Goal: Task Accomplishment & Management: Complete application form

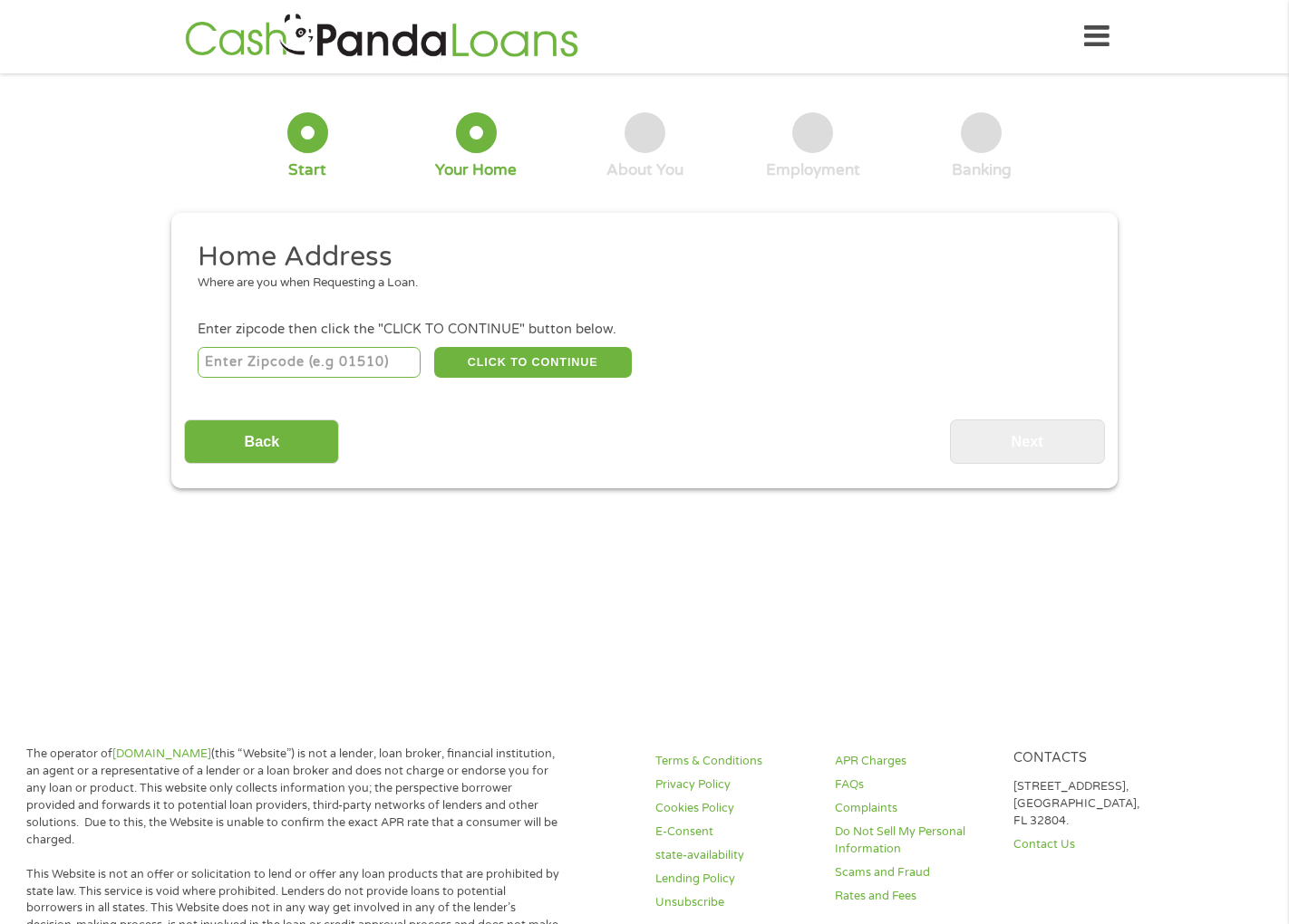
click at [354, 363] on input "number" at bounding box center [309, 363] width 223 height 31
type input "90715"
click at [534, 369] on button "CLICK TO CONTINUE" at bounding box center [533, 363] width 198 height 31
type input "90715"
type input "Lakewood"
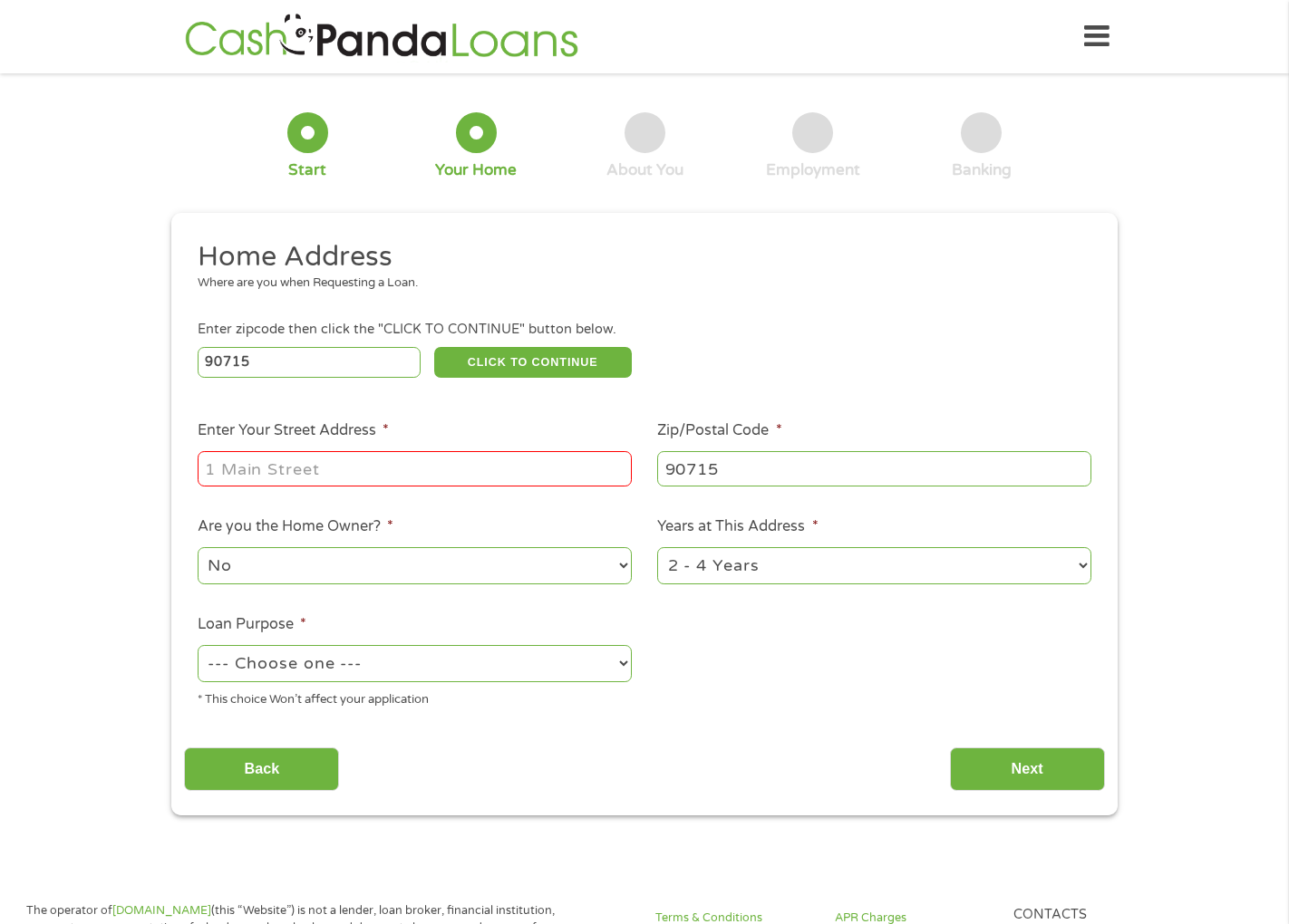
click at [434, 480] on input "Enter Your Street Address *" at bounding box center [415, 469] width 434 height 35
type input "[STREET_ADDRESS]"
click at [278, 569] on select "No Yes" at bounding box center [415, 566] width 434 height 37
click at [198, 547] on select "No Yes" at bounding box center [415, 566] width 434 height 37
click at [803, 571] on select "1 Year or less 1 - 2 Years 2 - 4 Years Over 4 Years" at bounding box center [874, 566] width 434 height 37
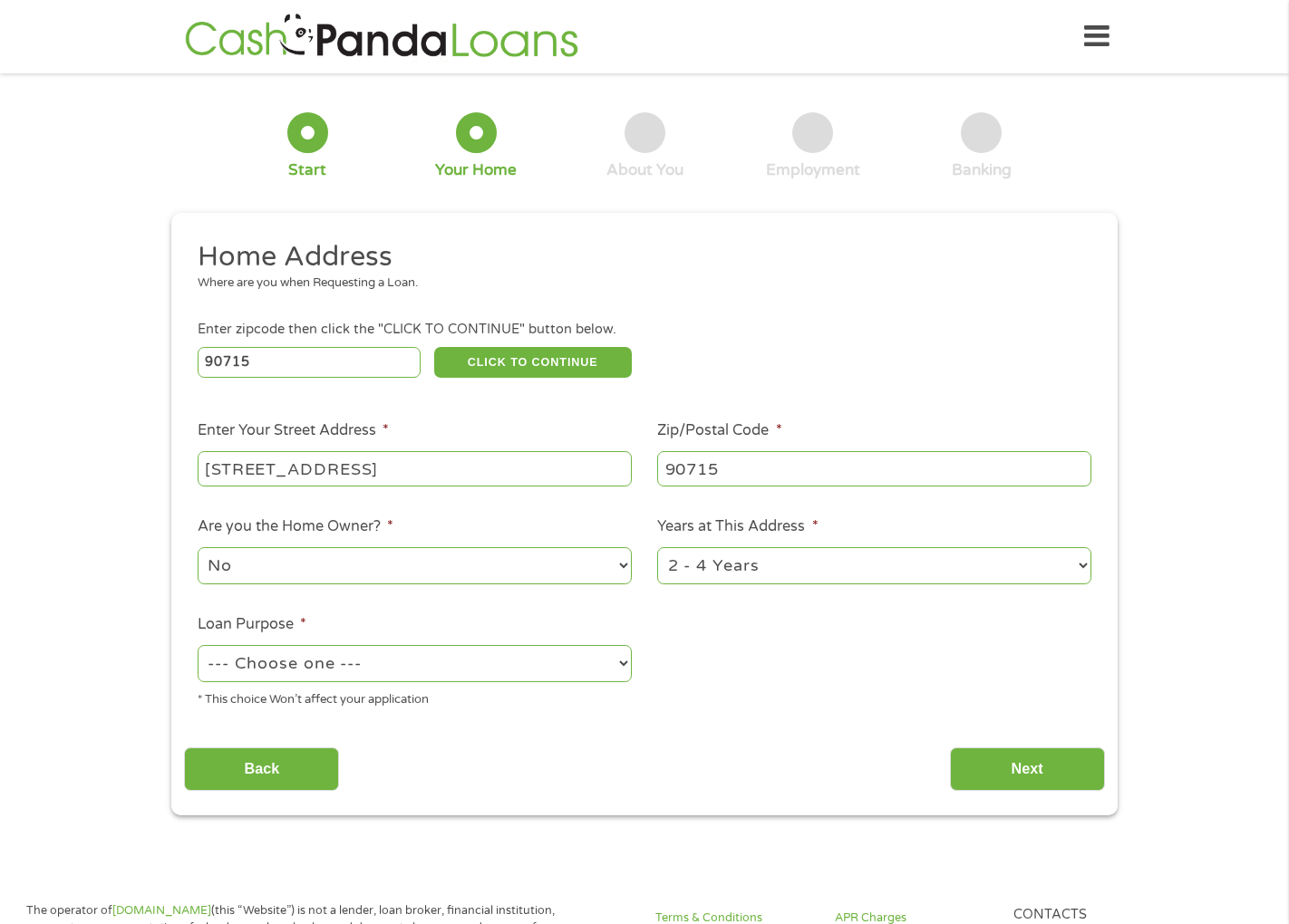
select select "60months"
click at [657, 547] on select "1 Year or less 1 - 2 Years 2 - 4 Years Over 4 Years" at bounding box center [874, 566] width 434 height 37
click at [444, 676] on select "--- Choose one --- Pay Bills Debt Consolidation Home Improvement Major Purchase…" at bounding box center [415, 663] width 434 height 37
click at [198, 645] on select "--- Choose one --- Pay Bills Debt Consolidation Home Improvement Major Purchase…" at bounding box center [415, 663] width 434 height 37
click at [631, 769] on div "Back Next" at bounding box center [644, 763] width 920 height 57
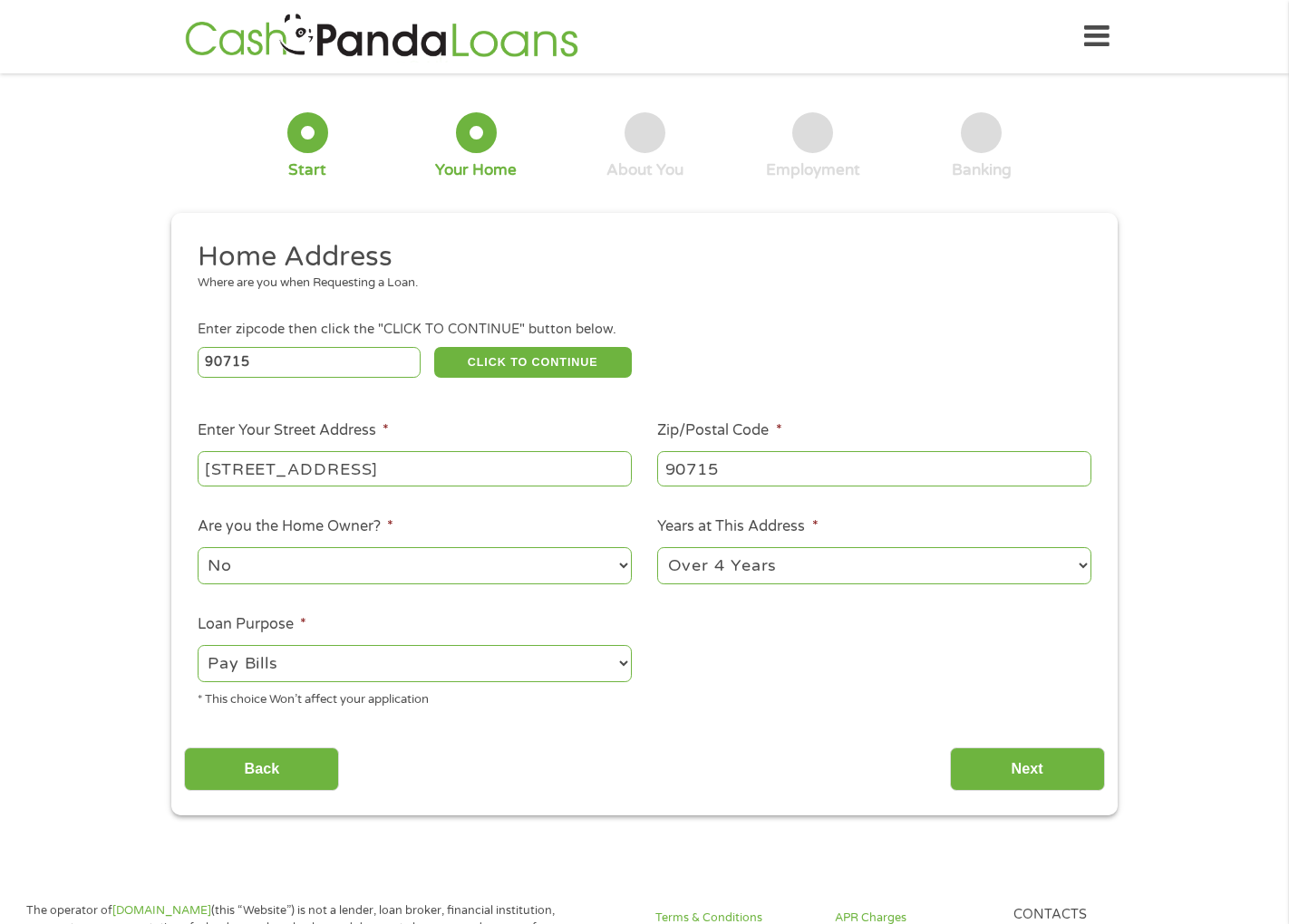
click at [611, 660] on select "--- Choose one --- Pay Bills Debt Consolidation Home Improvement Major Purchase…" at bounding box center [415, 663] width 434 height 37
select select "medicalexpenses"
click at [198, 645] on select "--- Choose one --- Pay Bills Debt Consolidation Home Improvement Major Purchase…" at bounding box center [415, 663] width 434 height 37
click at [1026, 780] on input "Next" at bounding box center [1027, 770] width 155 height 45
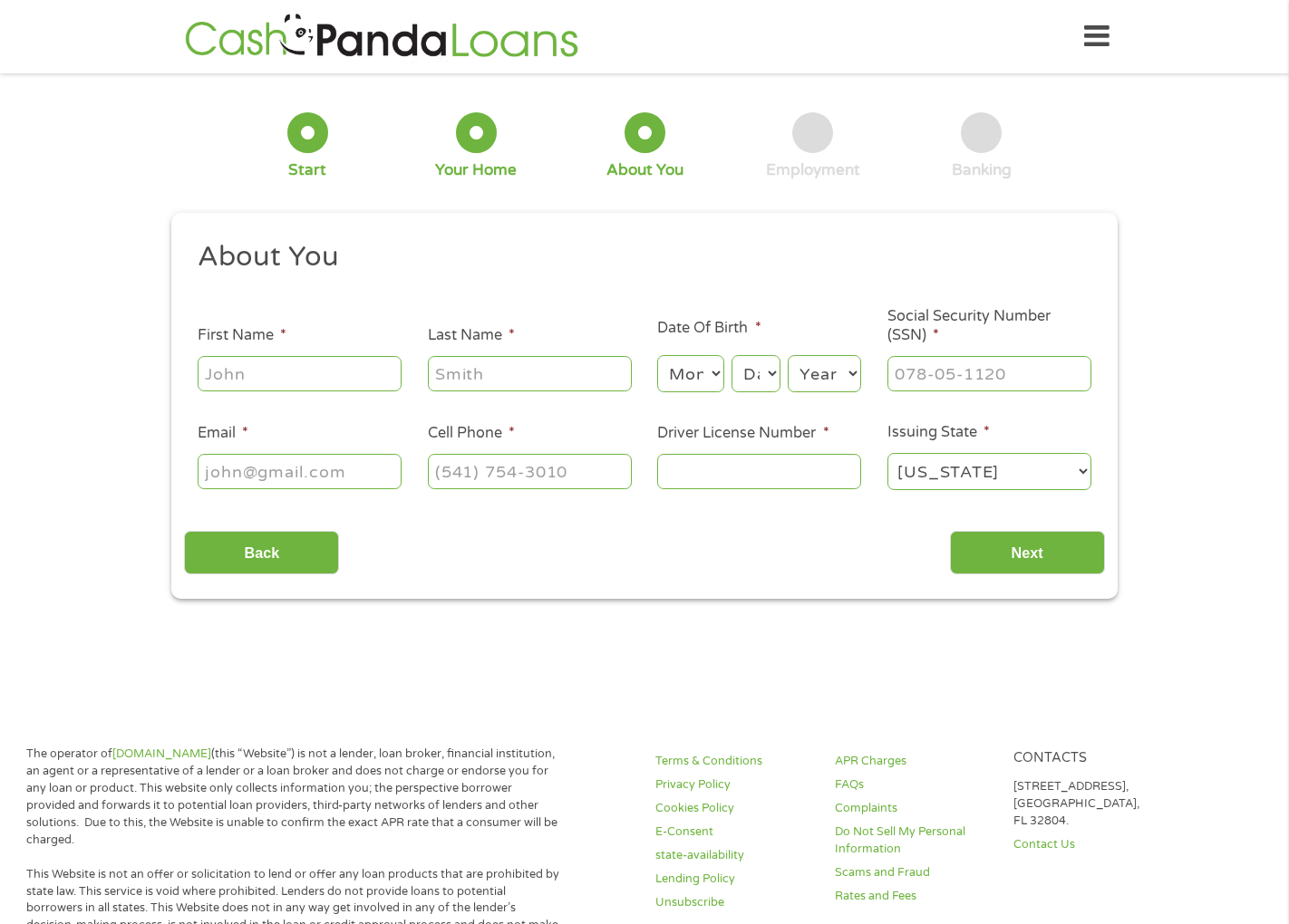
click at [317, 379] on input "First Name *" at bounding box center [300, 373] width 204 height 35
type input "[PERSON_NAME]"
type input "millones"
type input "[PHONE_NUMBER]"
click at [709, 374] on select "Month 1 2 3 4 5 6 7 8 9 10 11 12" at bounding box center [690, 374] width 67 height 37
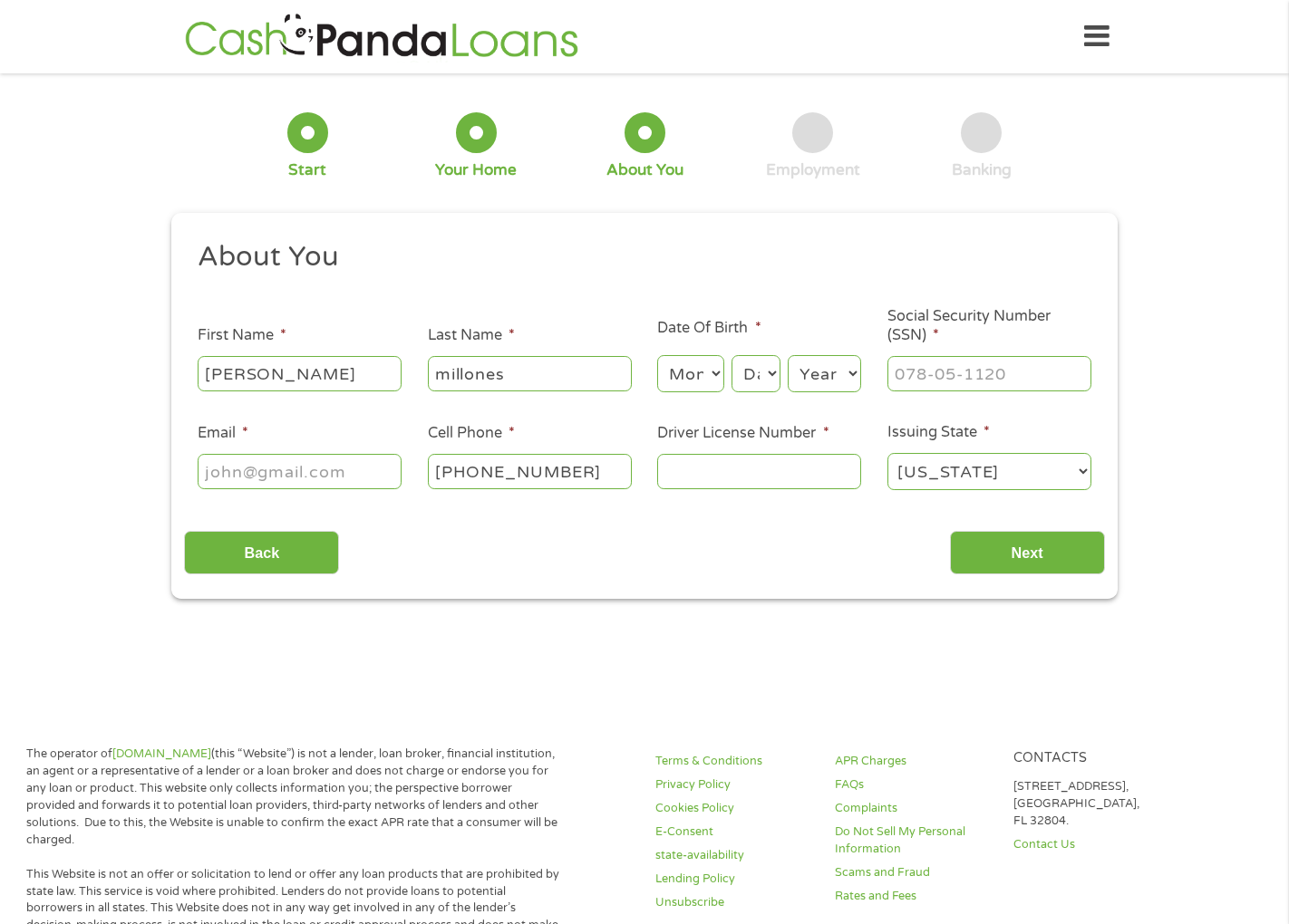
select select "12"
click at [657, 356] on select "Month 1 2 3 4 5 6 7 8 9 10 11 12" at bounding box center [690, 374] width 67 height 37
click at [773, 372] on select "Day 1 2 3 4 5 6 7 8 9 10 11 12 13 14 15 16 17 18 19 20 21 22 23 24 25 26 27 28 …" at bounding box center [756, 374] width 49 height 37
select select "6"
click at [732, 356] on select "Day 1 2 3 4 5 6 7 8 9 10 11 12 13 14 15 16 17 18 19 20 21 22 23 24 25 26 27 28 …" at bounding box center [756, 374] width 49 height 37
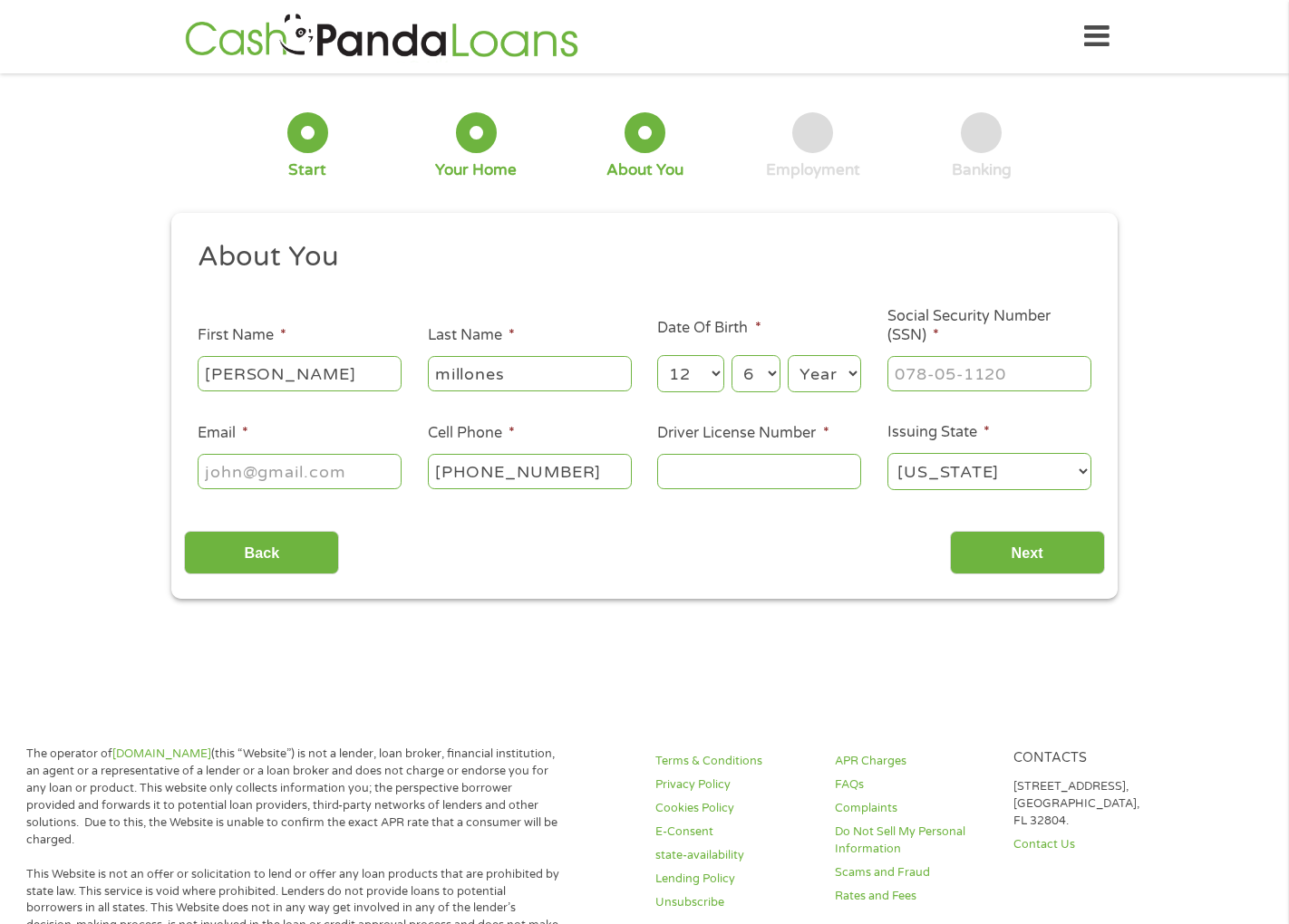
click at [846, 369] on select "Year [DATE] 2006 2005 2004 2003 2002 2001 2000 1999 1998 1997 1996 1995 1994 19…" at bounding box center [824, 374] width 73 height 37
select select "1979"
click at [787, 356] on select "Year [DATE] 2006 2005 2004 2003 2002 2001 2000 1999 1998 1997 1996 1995 1994 19…" at bounding box center [824, 374] width 73 height 37
click at [940, 375] on input "___-__-____" at bounding box center [990, 373] width 204 height 35
type input "619-30-4004"
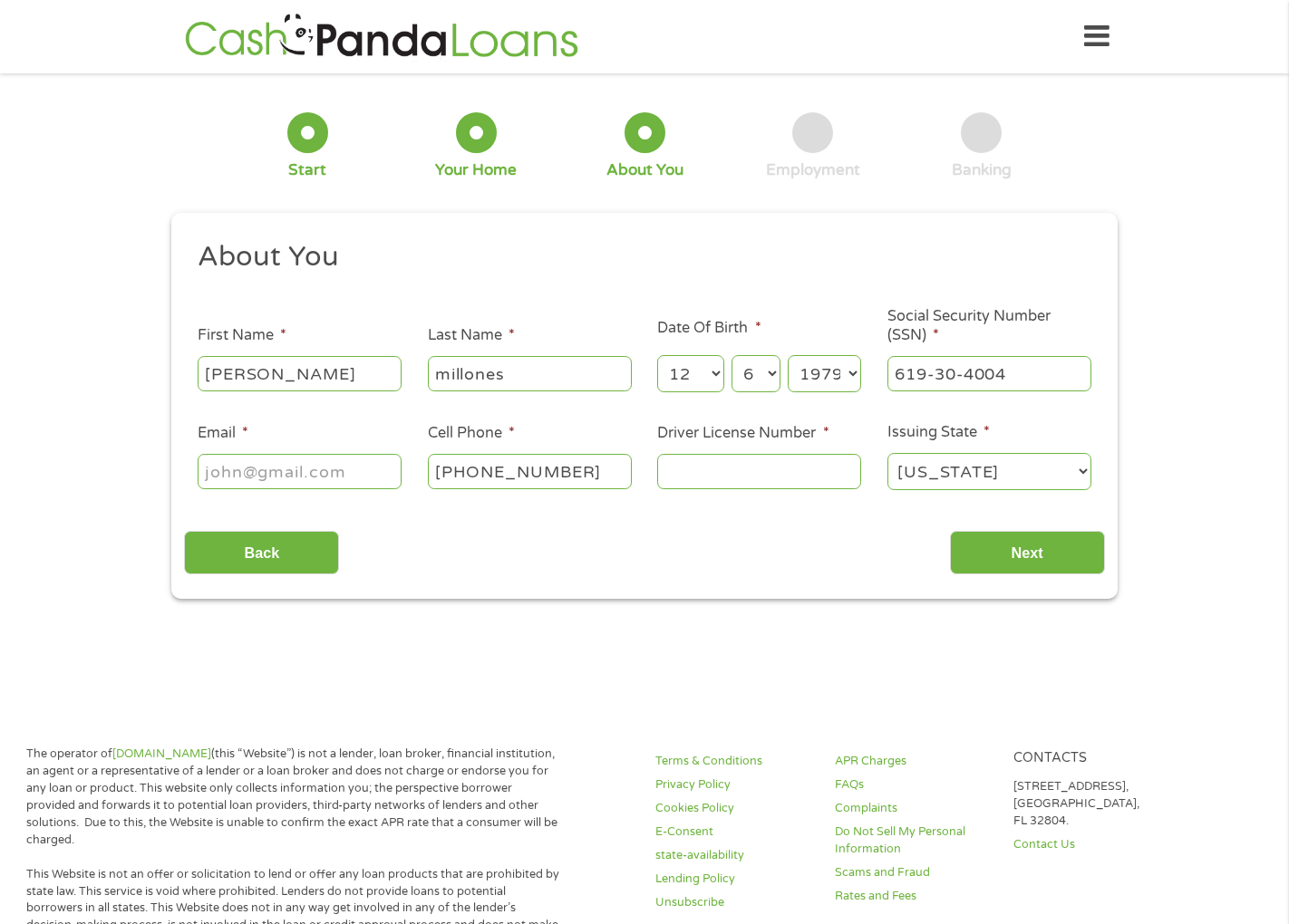
click at [303, 469] on input "Email *" at bounding box center [300, 472] width 204 height 35
type input "m"
type input "[EMAIL_ADDRESS][DOMAIN_NAME]"
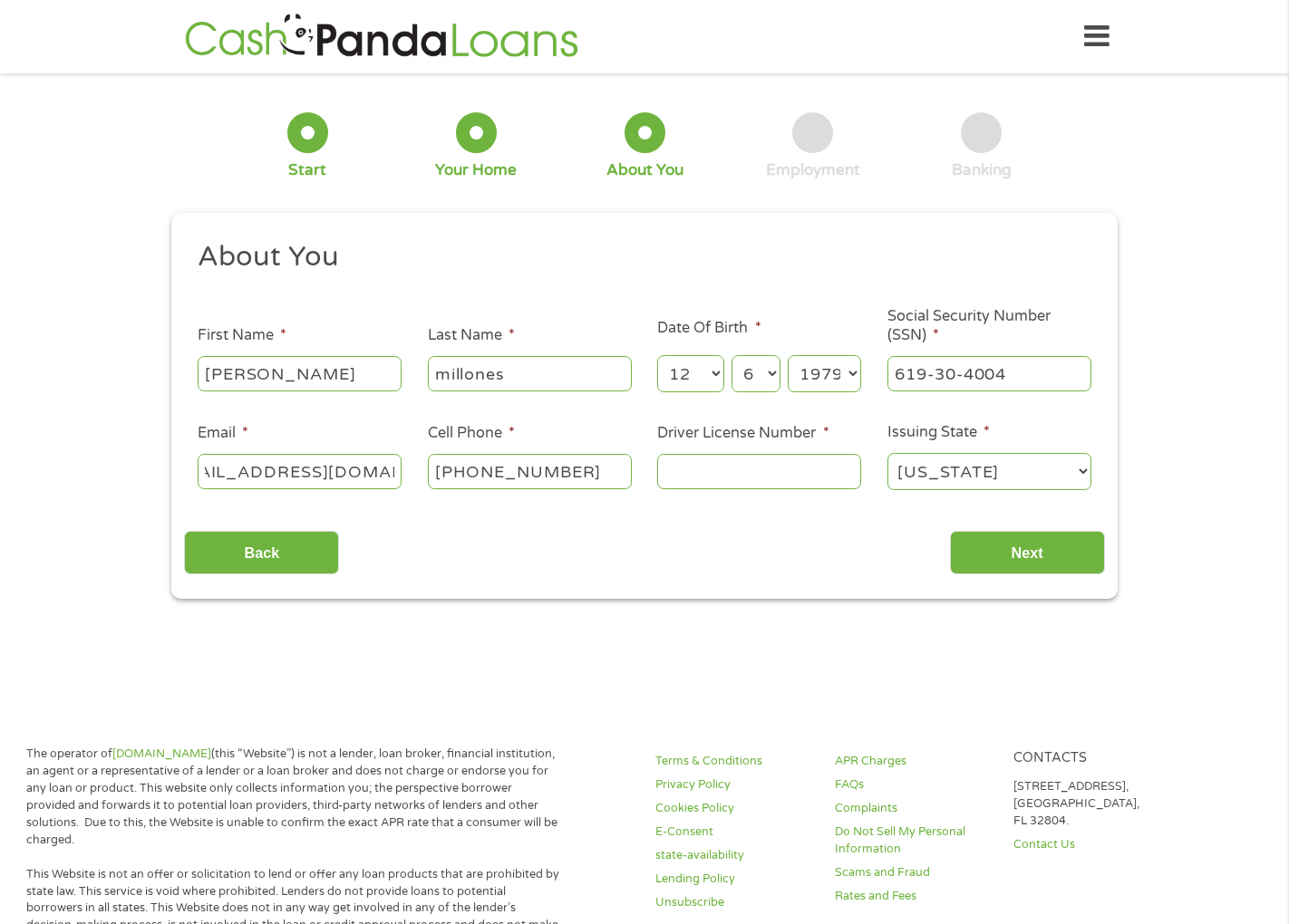
scroll to position [0, 0]
type input "b7659716"
click at [1071, 566] on input "Next" at bounding box center [1027, 553] width 155 height 45
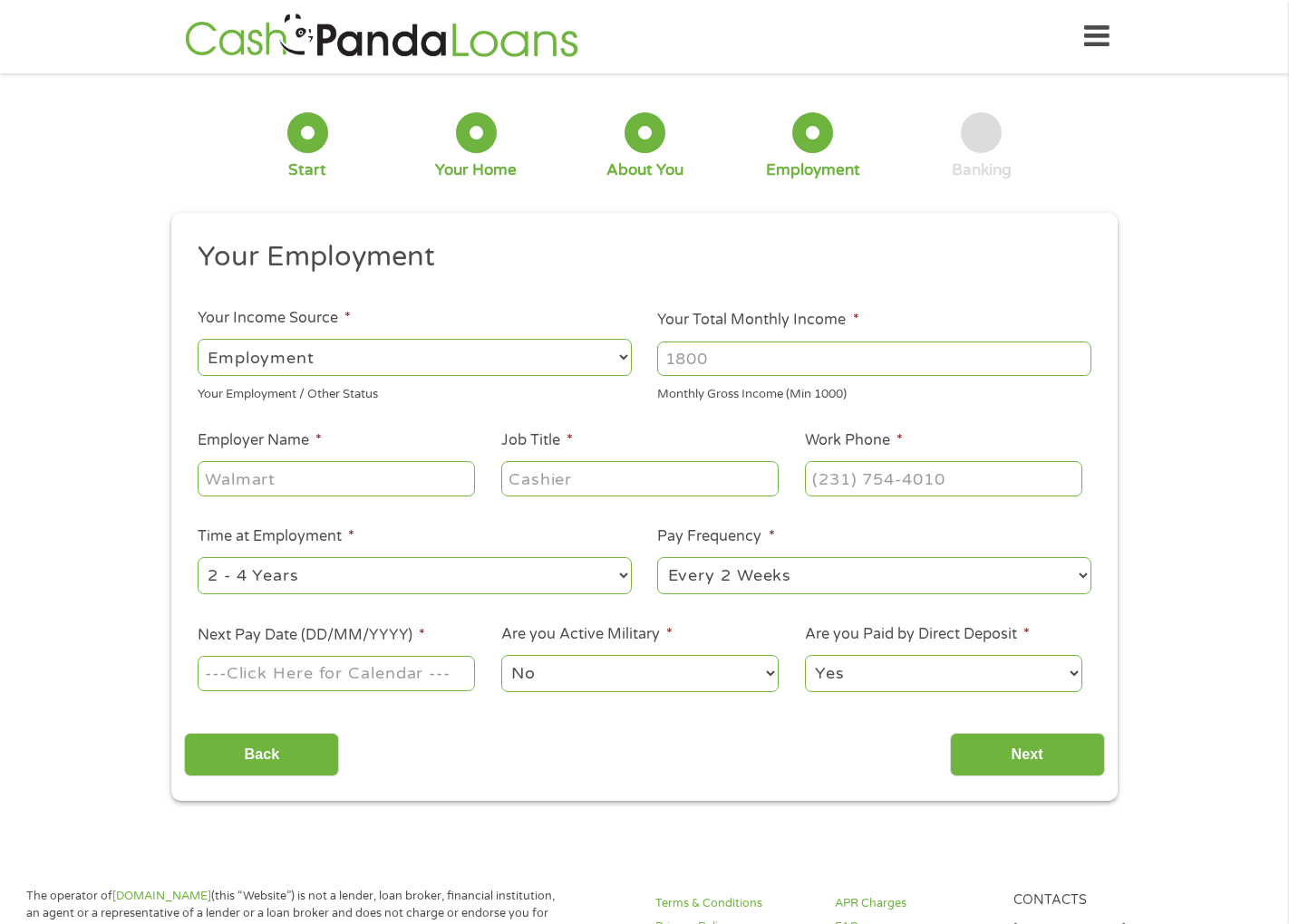
scroll to position [7, 7]
click at [628, 360] on select "--- Choose one --- Employment [DEMOGRAPHIC_DATA] Benefits" at bounding box center [415, 358] width 434 height 37
click at [198, 339] on select "--- Choose one --- Employment [DEMOGRAPHIC_DATA] Benefits" at bounding box center [415, 358] width 434 height 37
click at [814, 371] on input "Your Total Monthly Income *" at bounding box center [874, 359] width 434 height 35
type input "3"
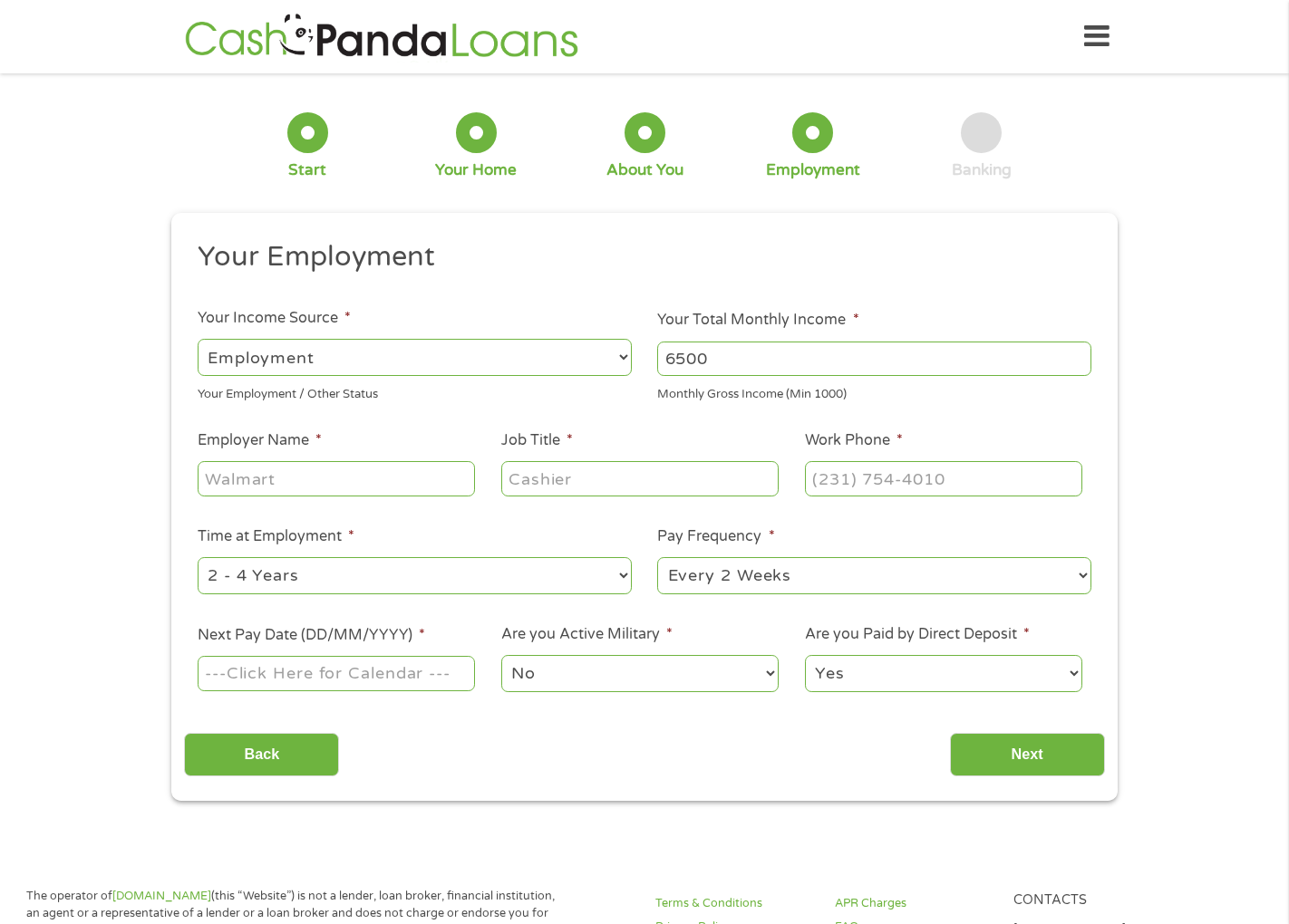
type input "6500"
click at [386, 486] on input "Employer Name *" at bounding box center [337, 479] width 277 height 35
type input "la care health plan"
type input "help desk"
type input "[PHONE_NUMBER]"
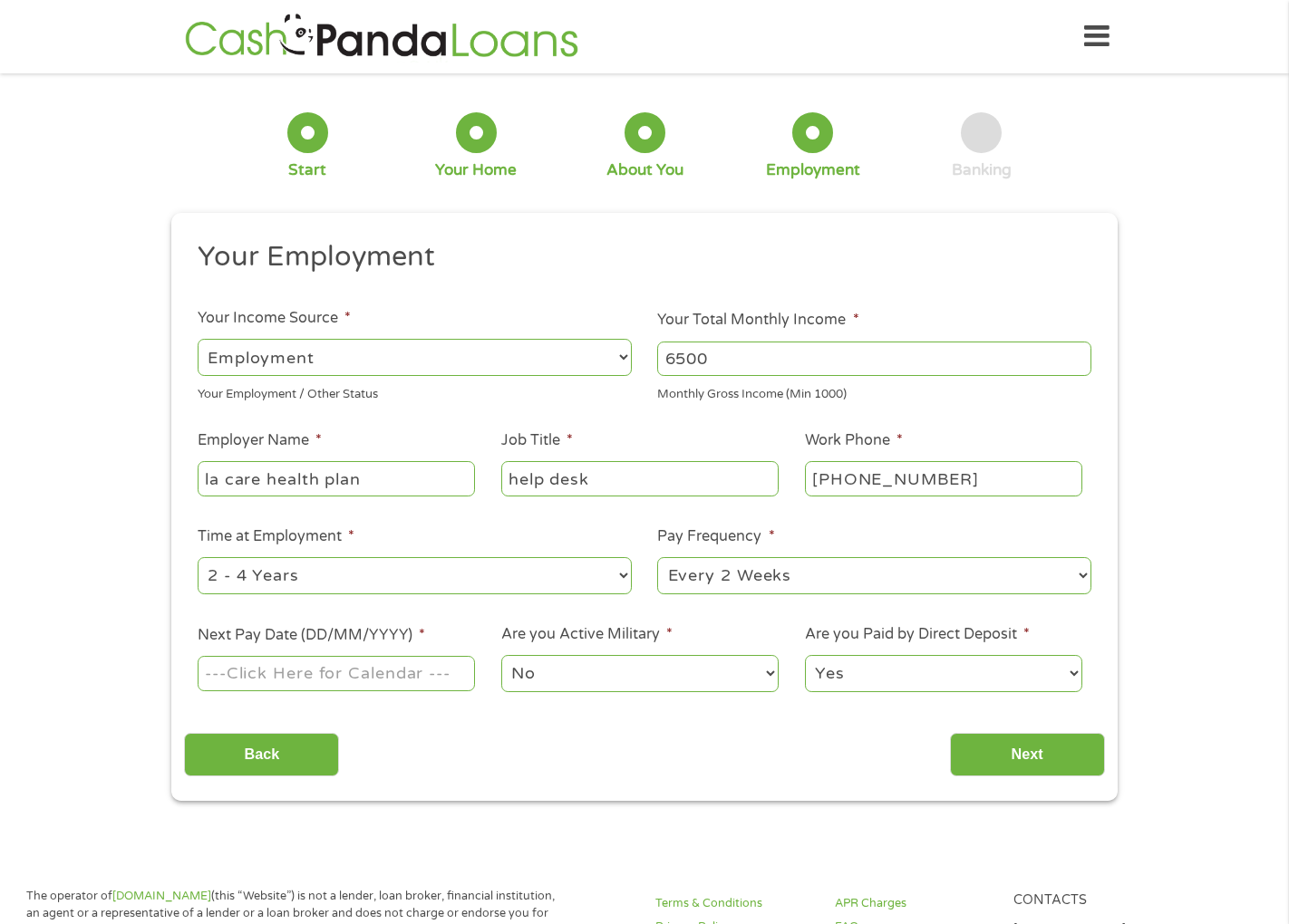
click at [621, 574] on select "--- Choose one --- 1 Year or less 1 - 2 Years 2 - 4 Years Over 4 Years" at bounding box center [415, 576] width 434 height 37
select select "60months"
click at [198, 557] on select "--- Choose one --- 1 Year or less 1 - 2 Years 2 - 4 Years Over 4 Years" at bounding box center [415, 576] width 434 height 37
click at [400, 680] on input "Next Pay Date (DD/MM/YYYY) *" at bounding box center [337, 673] width 277 height 35
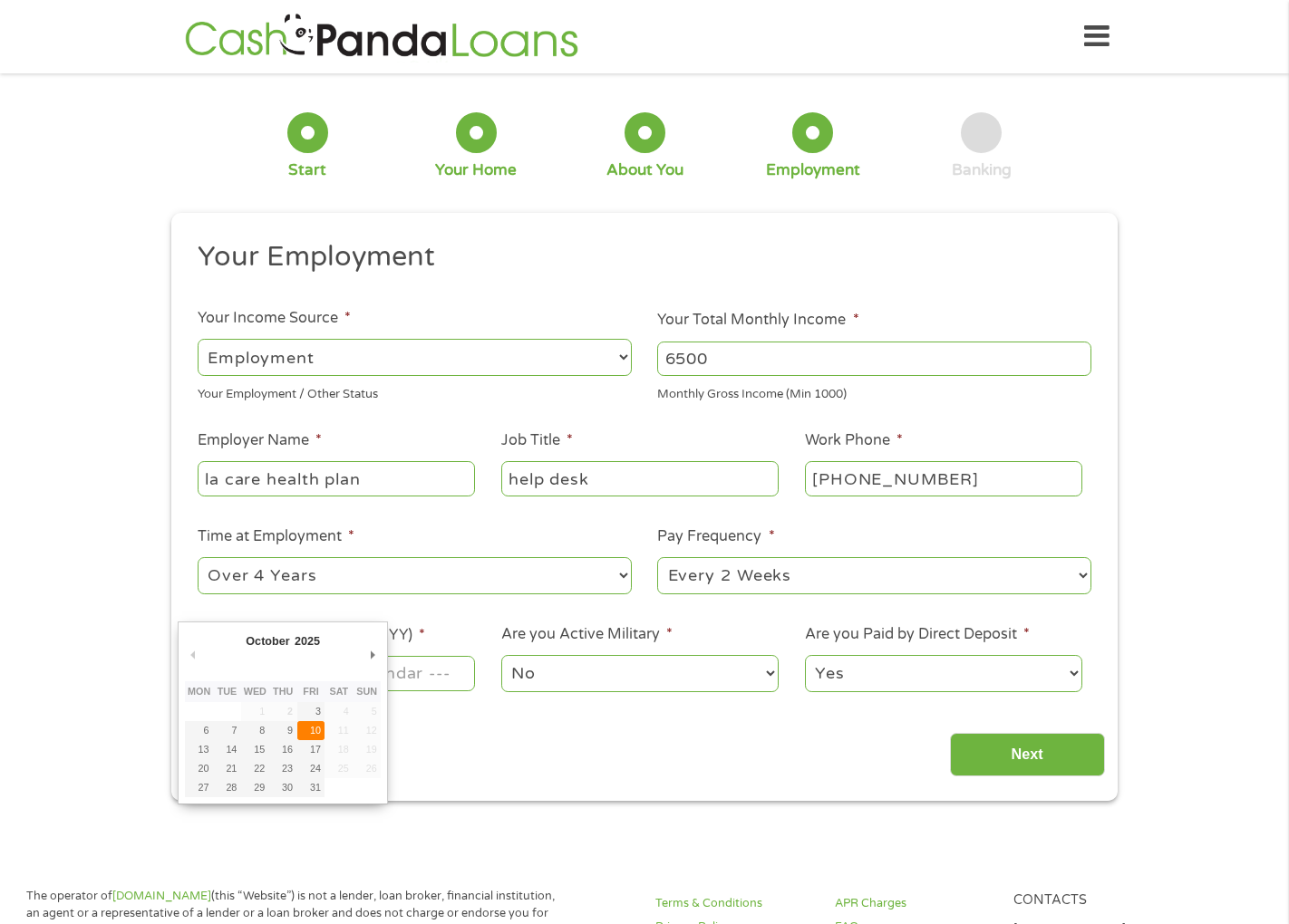
type input "[DATE]"
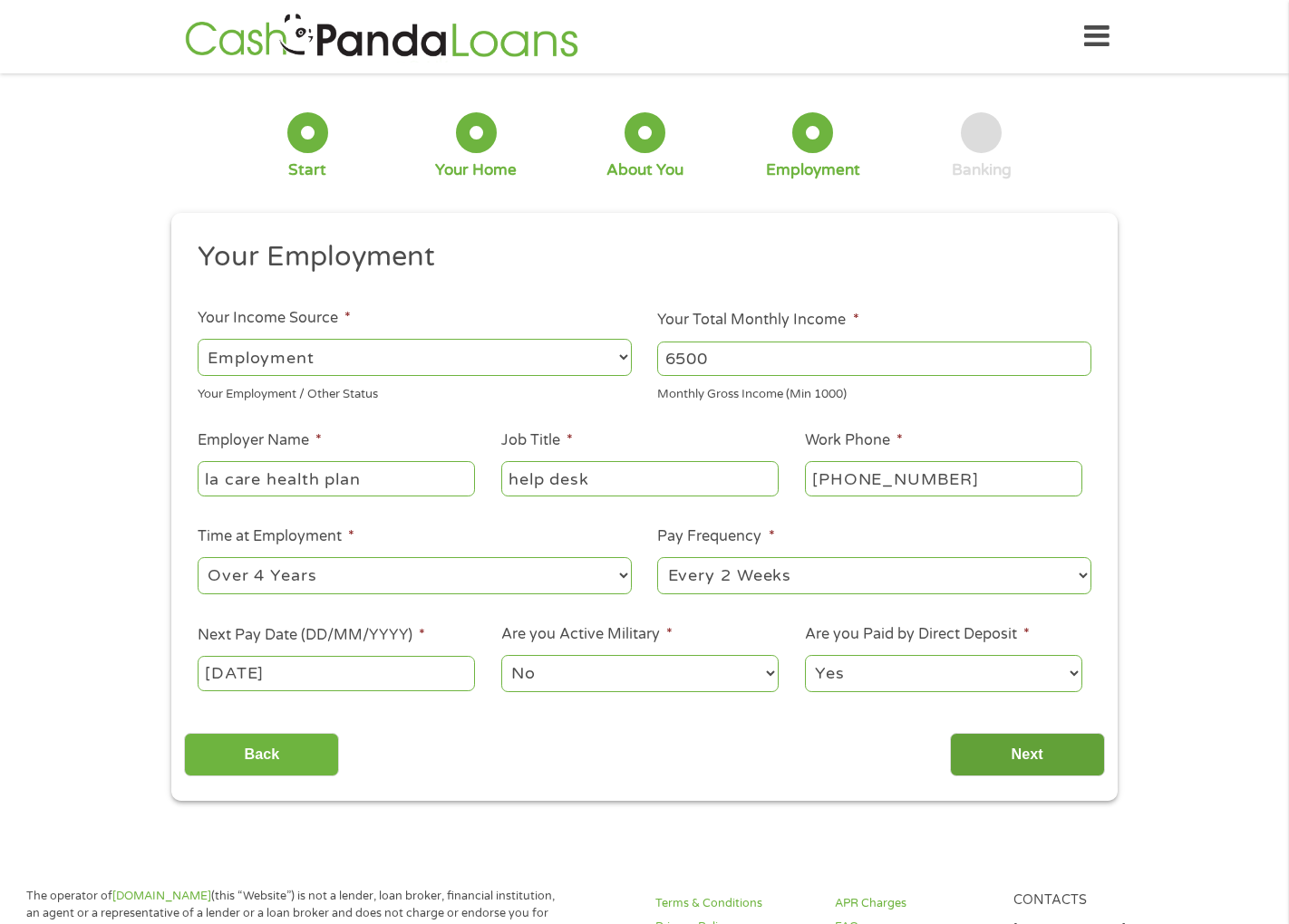
click at [1048, 764] on input "Next" at bounding box center [1027, 755] width 155 height 45
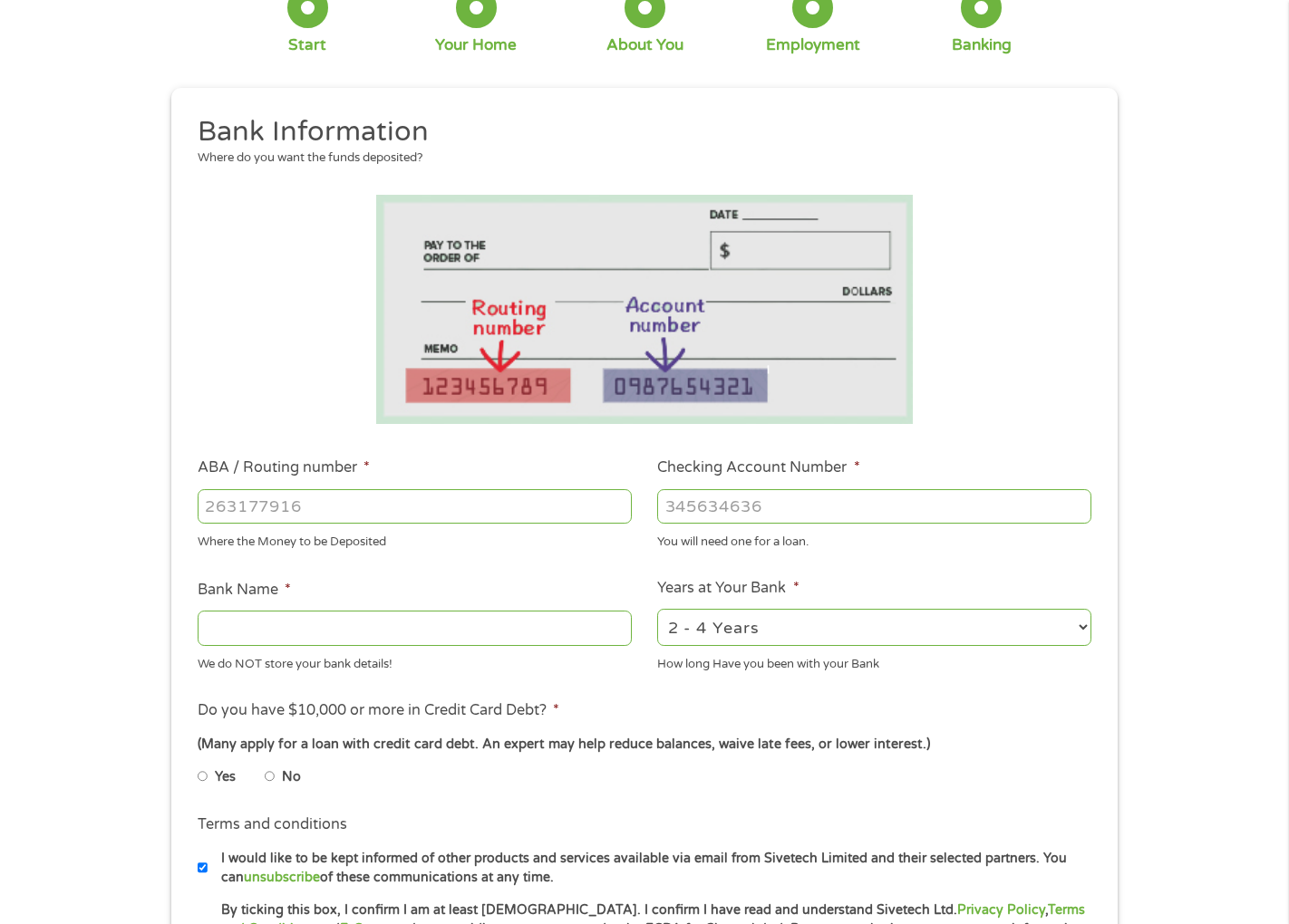
scroll to position [362, 0]
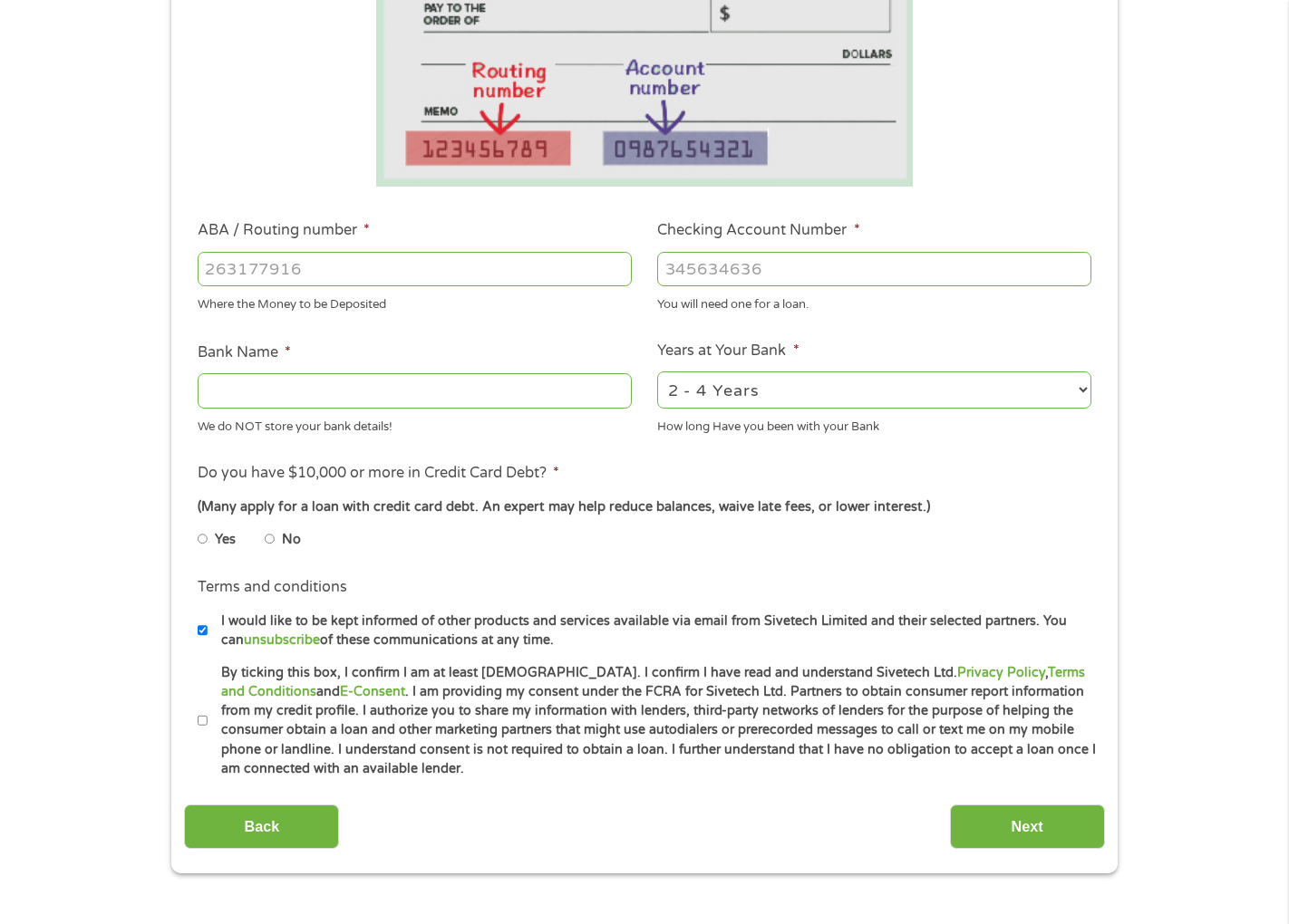
click at [196, 727] on li "Terms and conditions * By ticking this box, I confirm I am at least [DEMOGRAPHI…" at bounding box center [644, 721] width 920 height 116
click at [201, 722] on input "By ticking this box, I confirm I am at least [DEMOGRAPHIC_DATA]. I confirm I ha…" at bounding box center [203, 722] width 11 height 29
checkbox input "true"
click at [282, 540] on label "No" at bounding box center [291, 540] width 19 height 20
click at [275, 540] on input "No" at bounding box center [270, 539] width 11 height 29
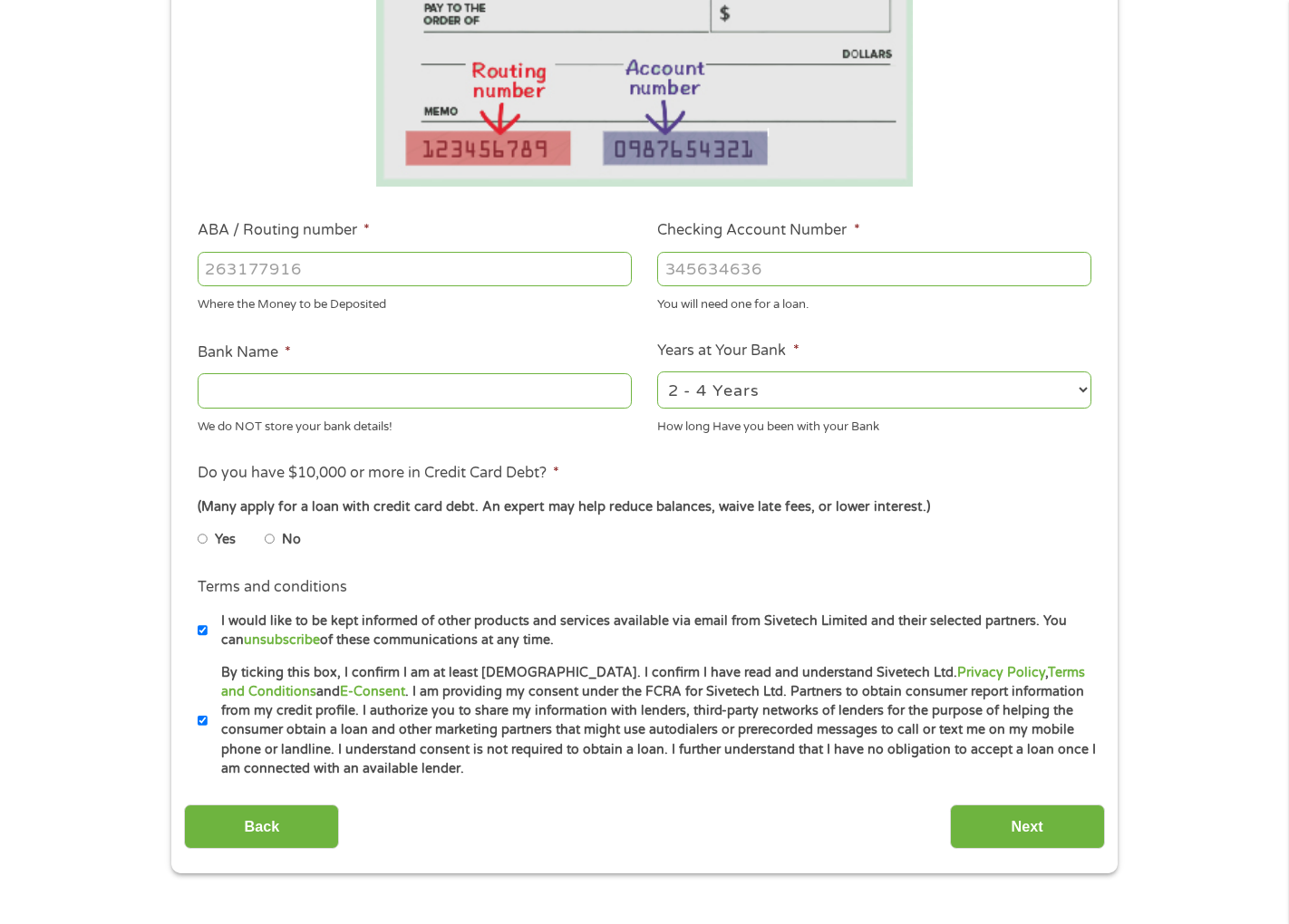
radio input "true"
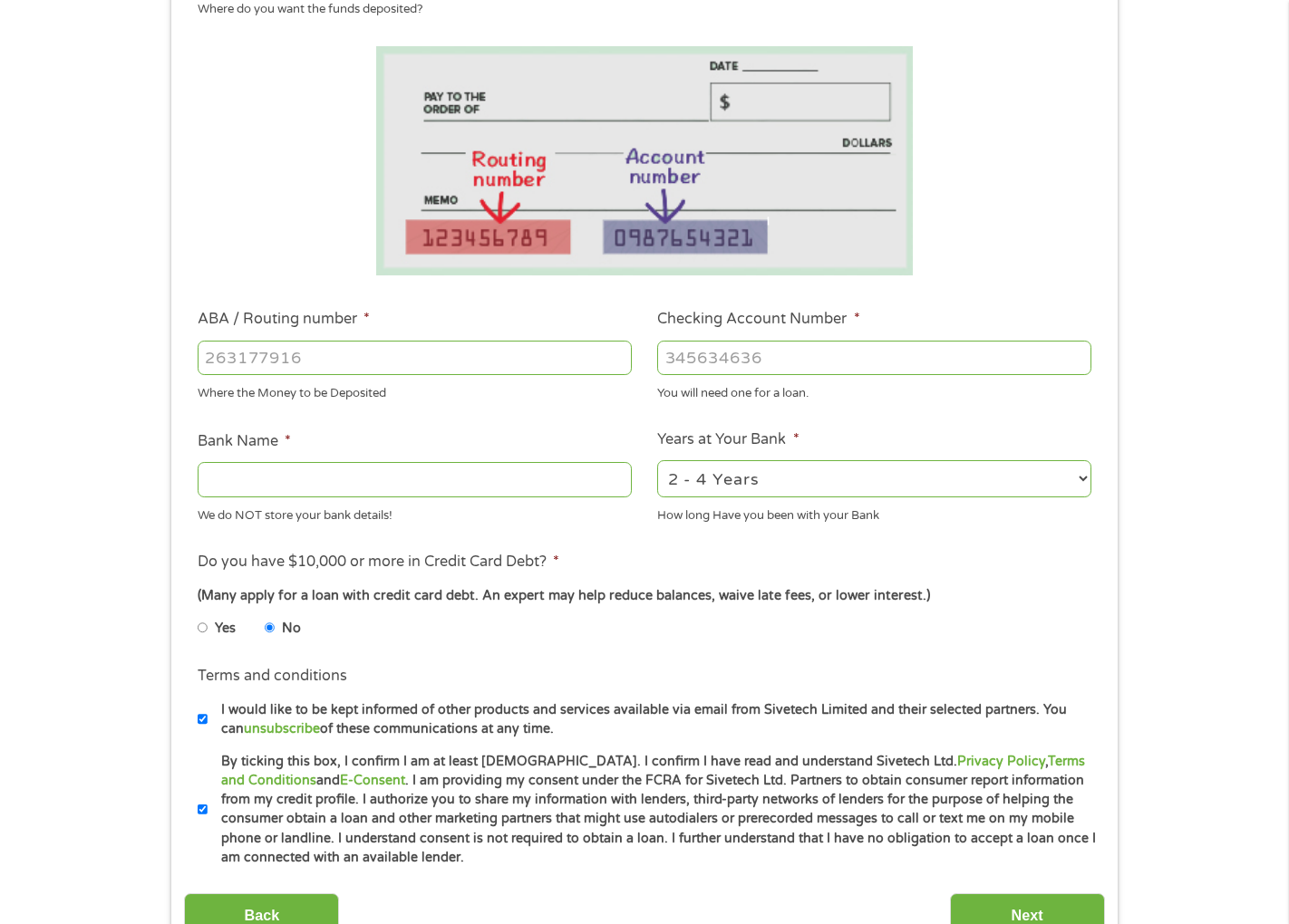
scroll to position [272, 0]
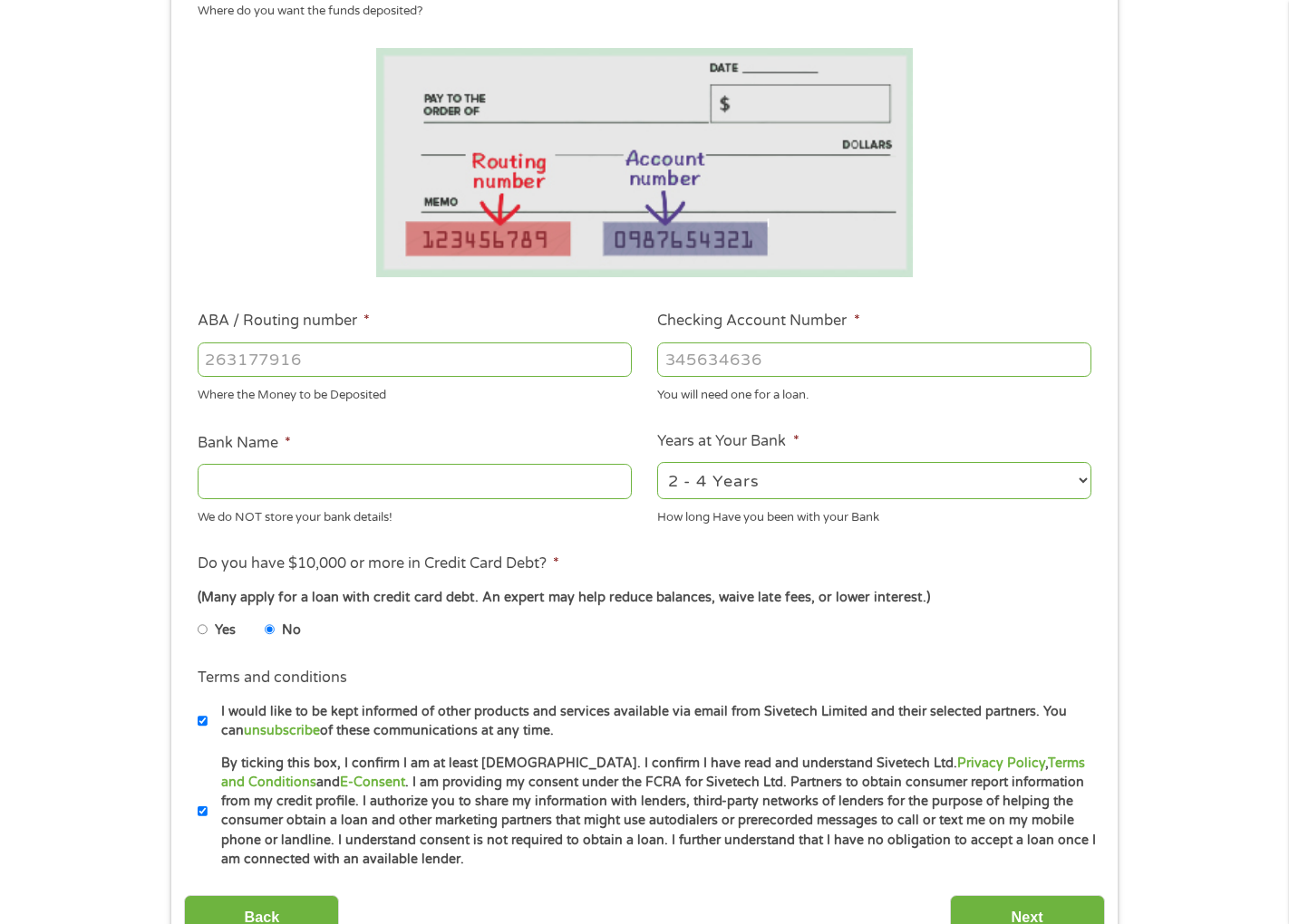
click at [440, 491] on input "Bank Name *" at bounding box center [415, 482] width 434 height 35
type input "[PERSON_NAME] fargo"
click at [1069, 483] on select "2 - 4 Years 6 - 12 Months 1 - 2 Years Over 4 Years" at bounding box center [874, 481] width 434 height 37
select select "60months"
click at [657, 462] on select "2 - 4 Years 6 - 12 Months 1 - 2 Years Over 4 Years" at bounding box center [874, 481] width 434 height 37
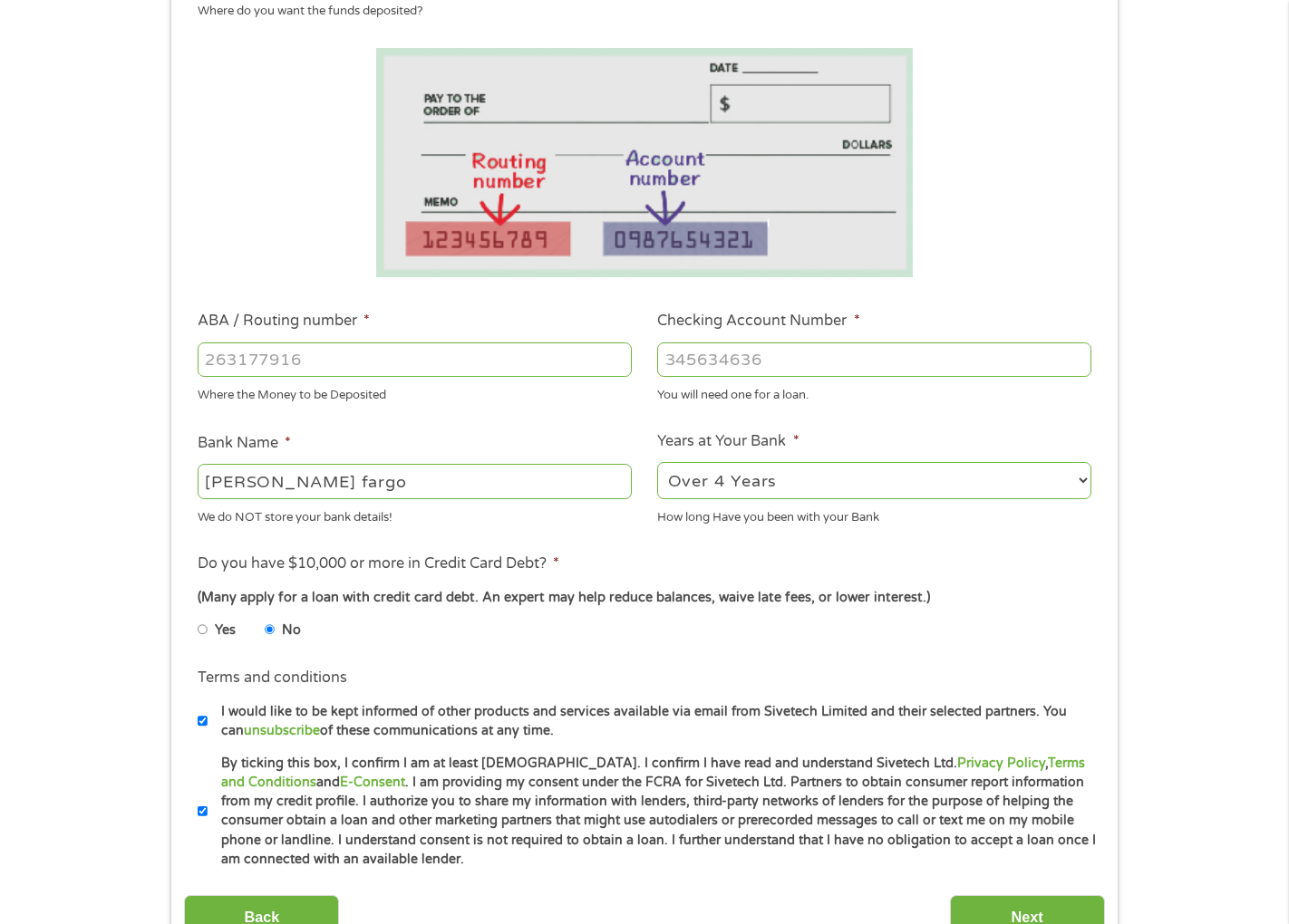
click at [498, 364] on input "ABA / Routing number *" at bounding box center [415, 360] width 434 height 35
type input "12200024"
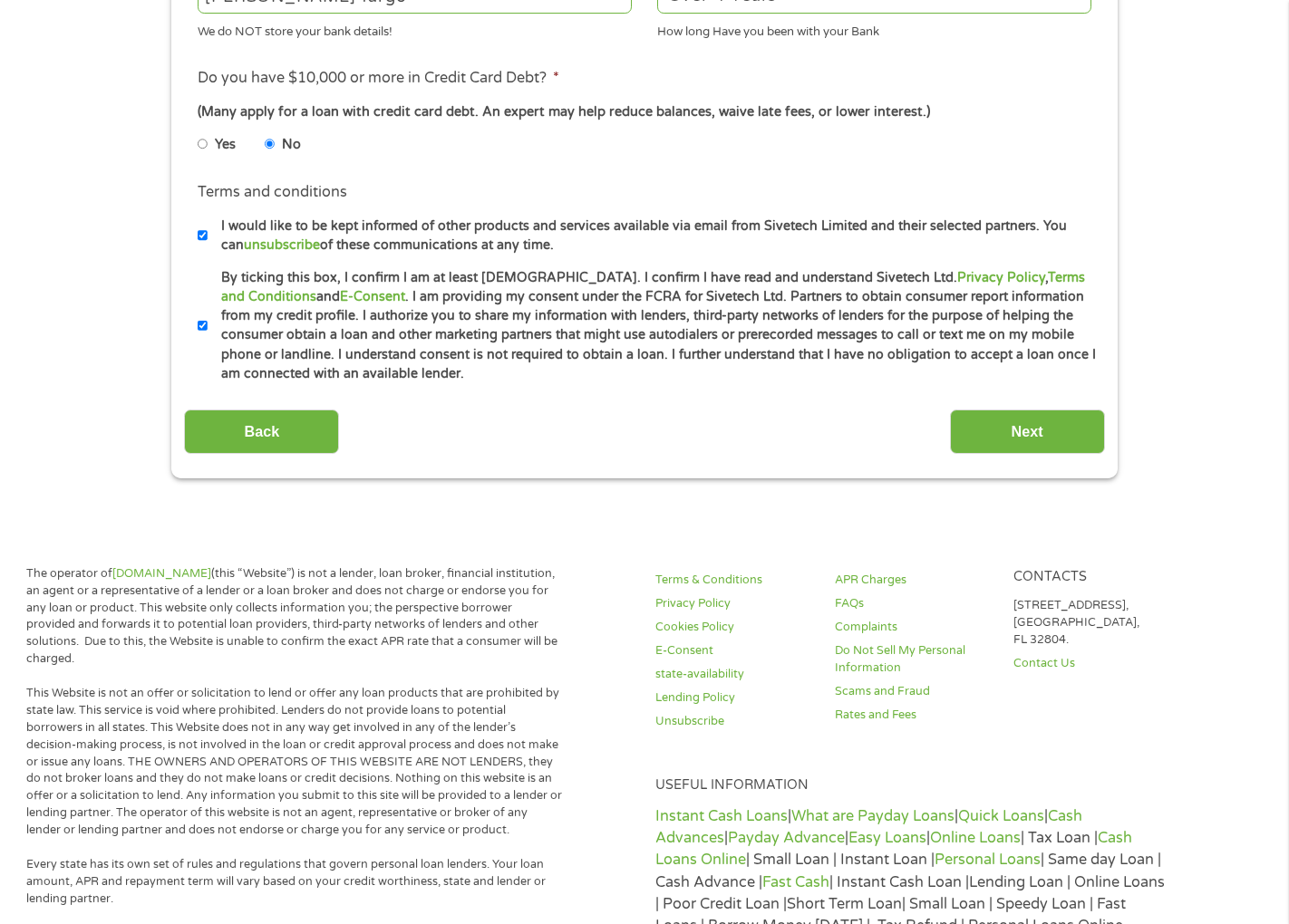
scroll to position [725, 0]
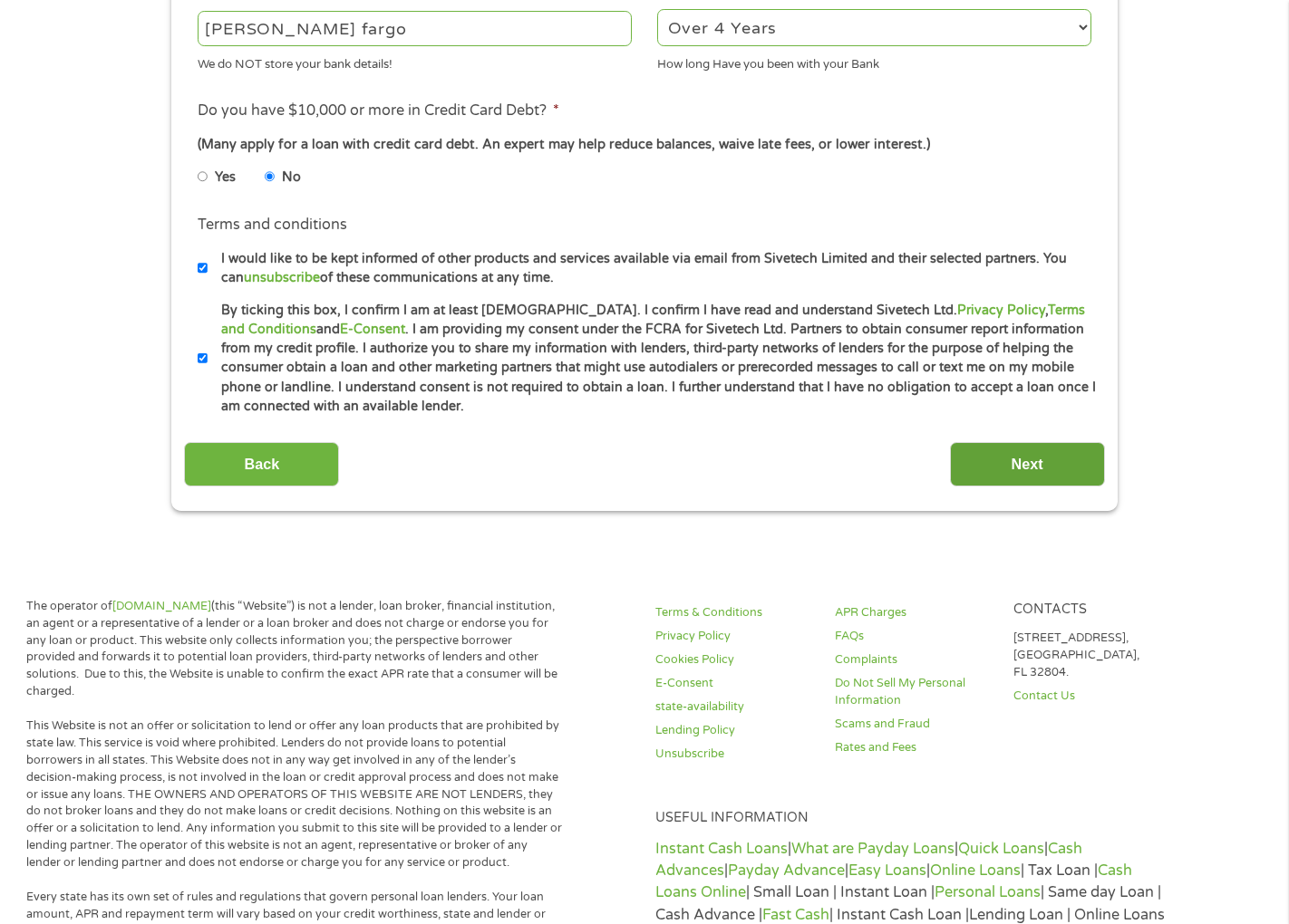
type input "7332882997"
click at [1032, 464] on input "Next" at bounding box center [1027, 464] width 155 height 45
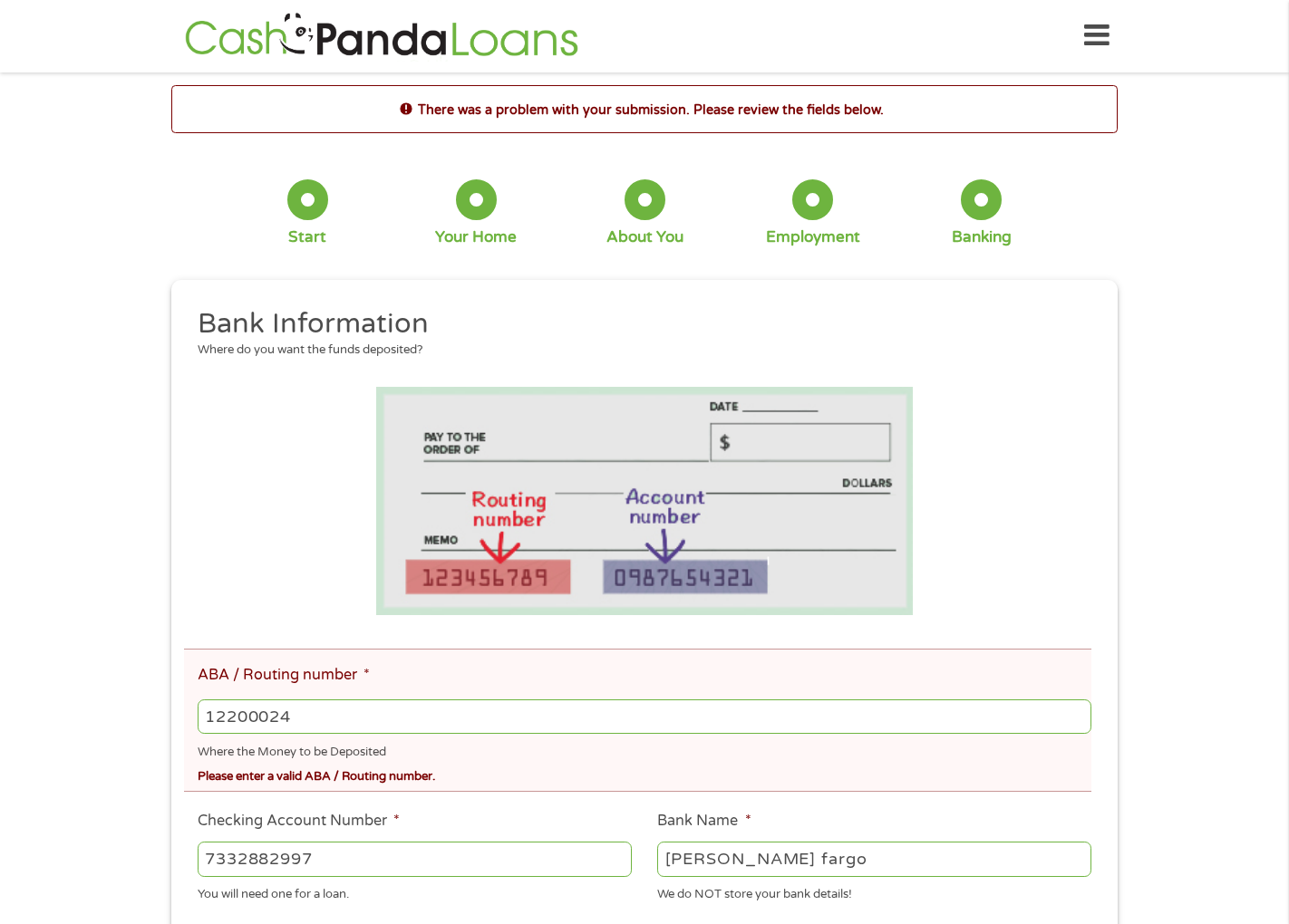
scroll to position [0, 0]
click at [517, 729] on input "12200024" at bounding box center [645, 718] width 894 height 35
click at [1082, 711] on input "12200025" at bounding box center [645, 718] width 894 height 35
click at [1075, 725] on input "12200024" at bounding box center [645, 718] width 894 height 35
click at [1081, 722] on input "12200023" at bounding box center [645, 718] width 894 height 35
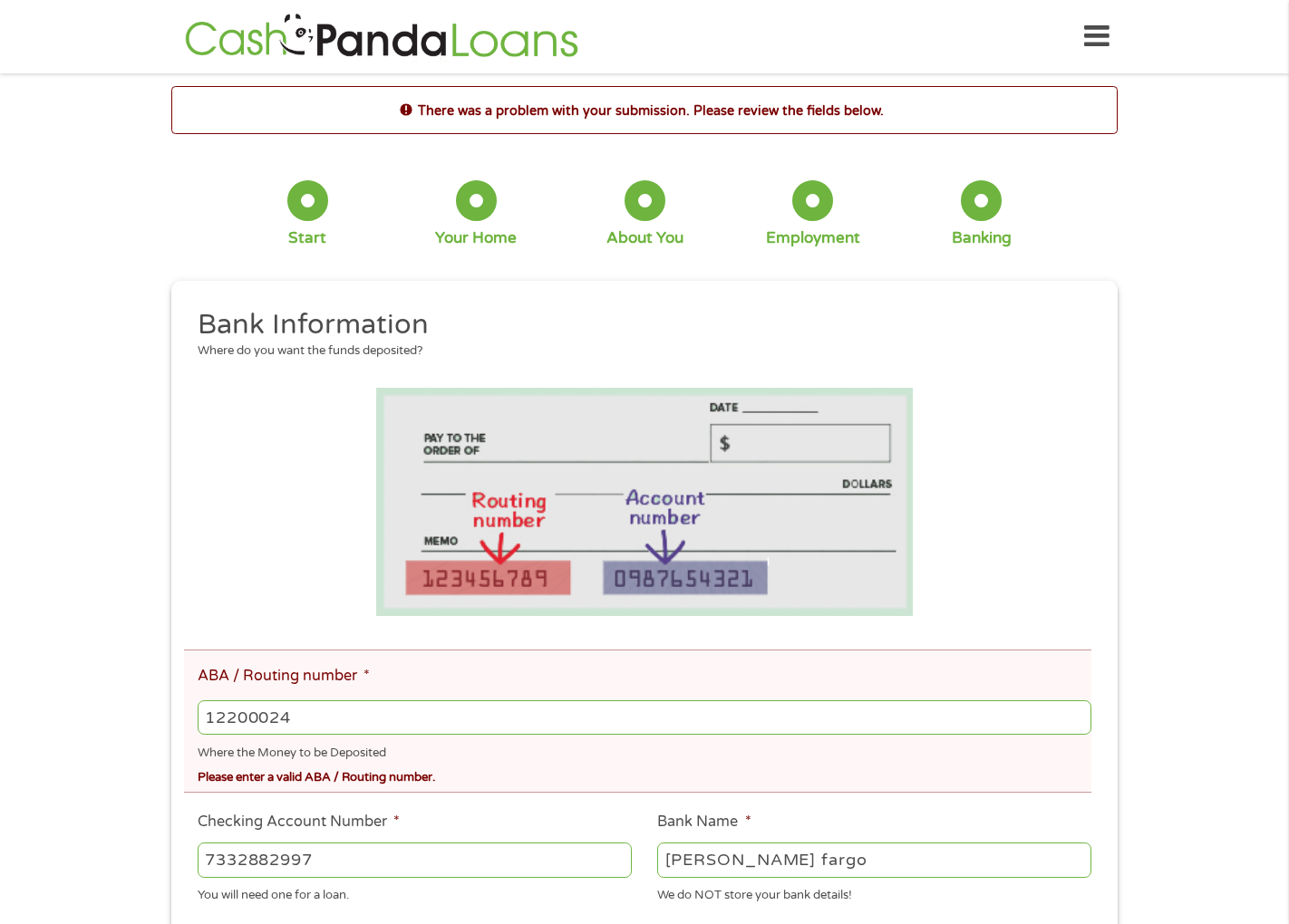
click at [1081, 711] on input "12200024" at bounding box center [645, 718] width 894 height 35
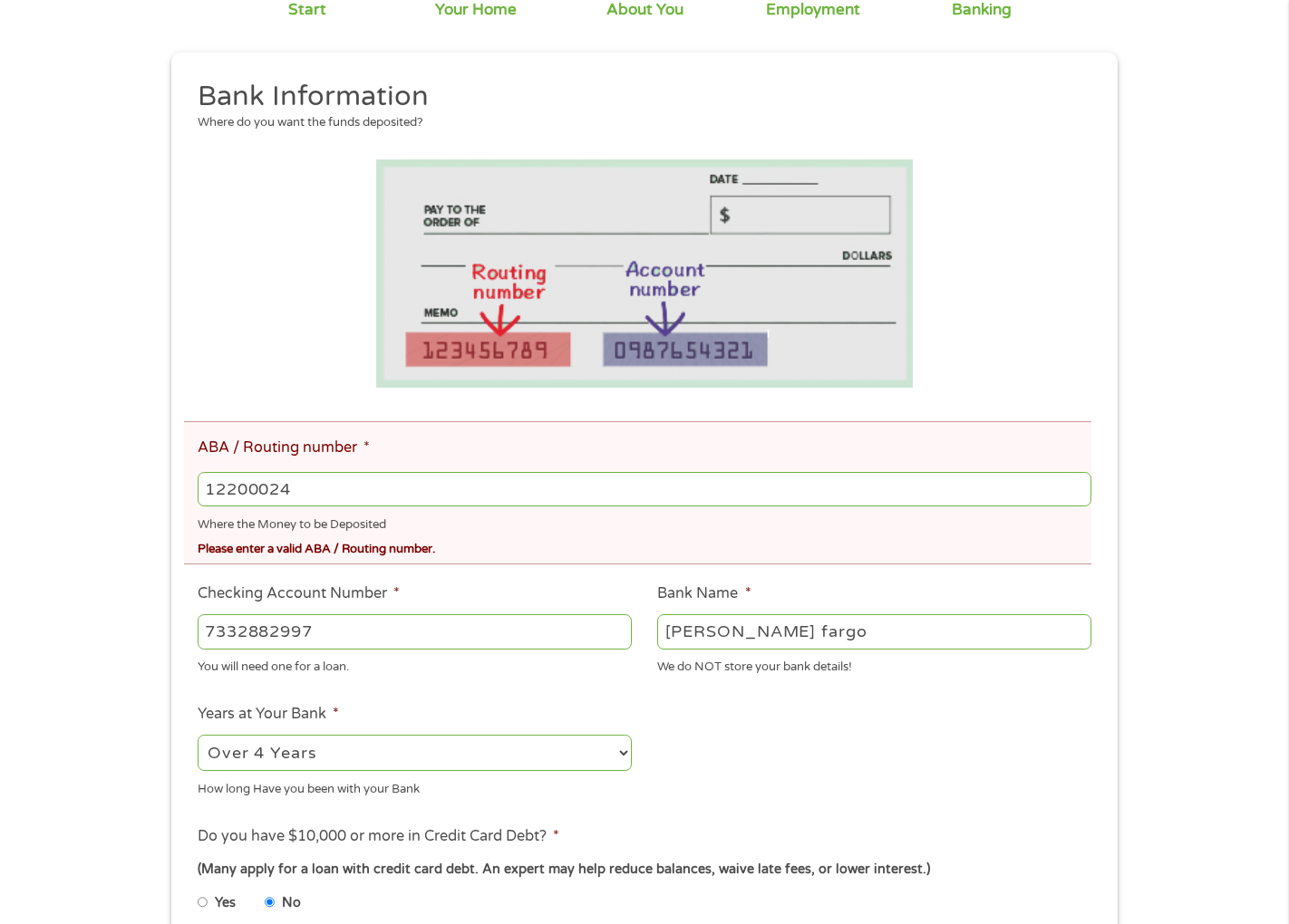
scroll to position [272, 0]
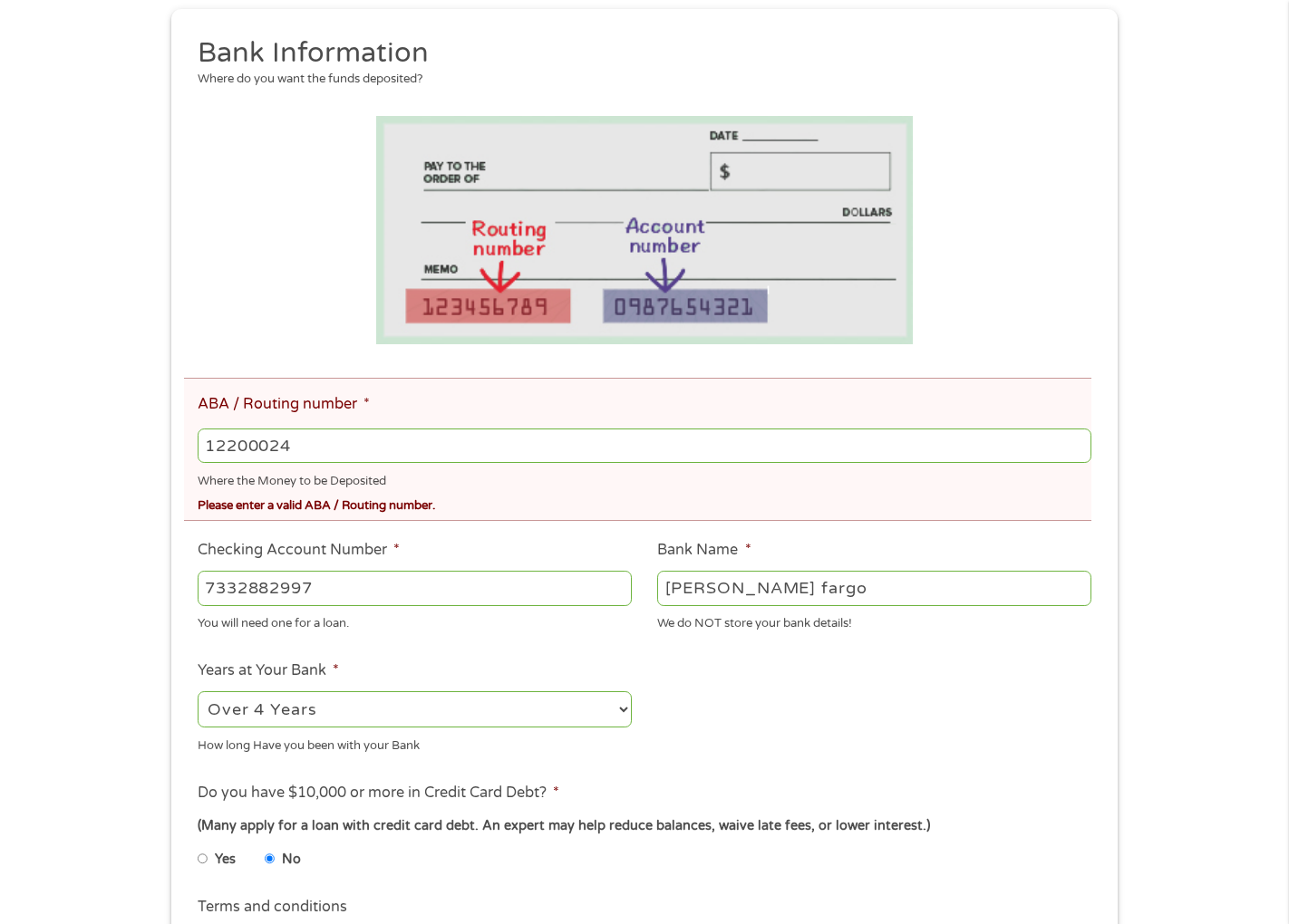
click at [352, 434] on input "12200024" at bounding box center [645, 446] width 894 height 35
type input "1"
type input "121042882"
type input "[PERSON_NAME] FARGO BANK NA"
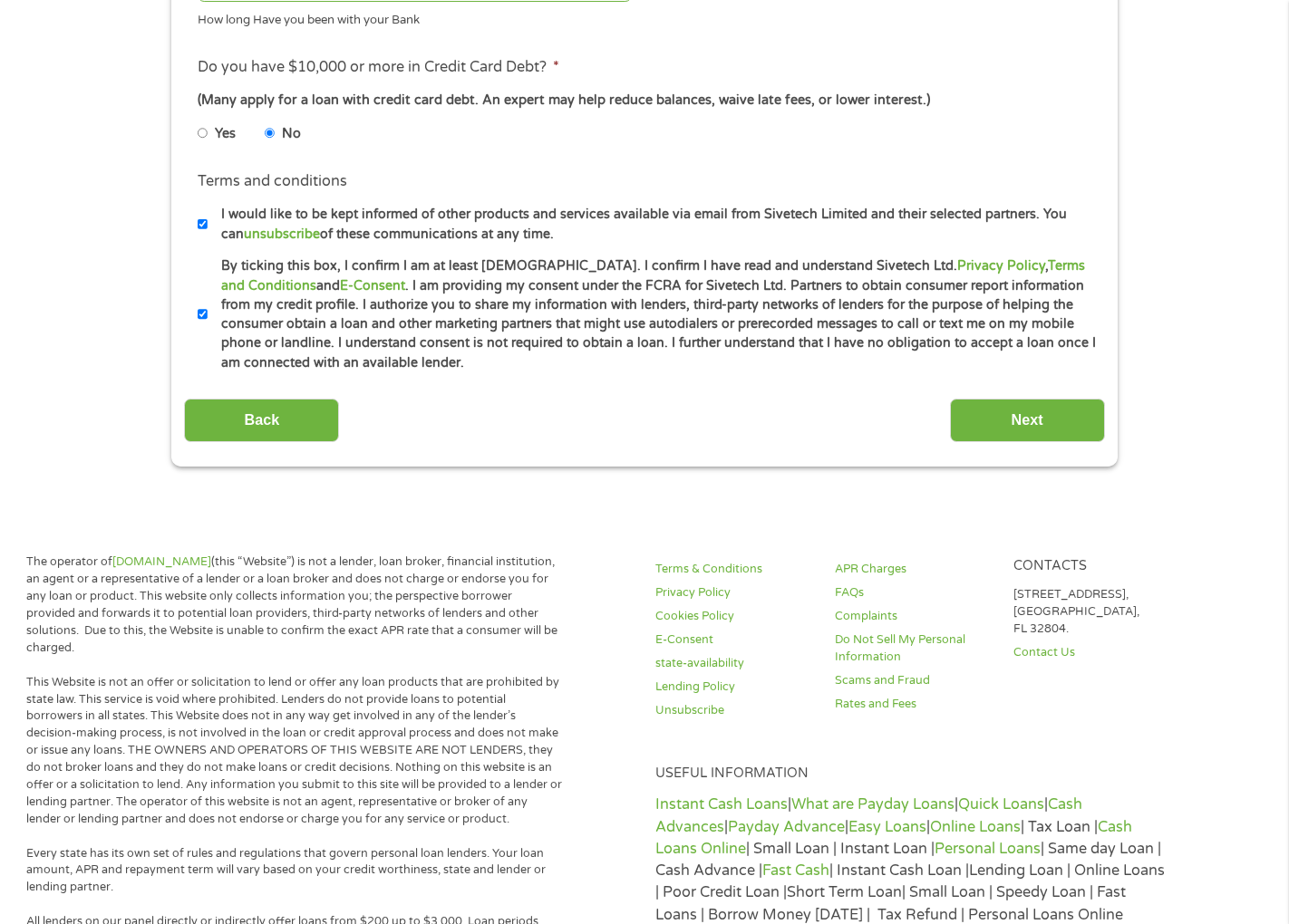
scroll to position [997, 0]
type input "121042882"
click at [1041, 419] on input "Next" at bounding box center [1027, 421] width 155 height 45
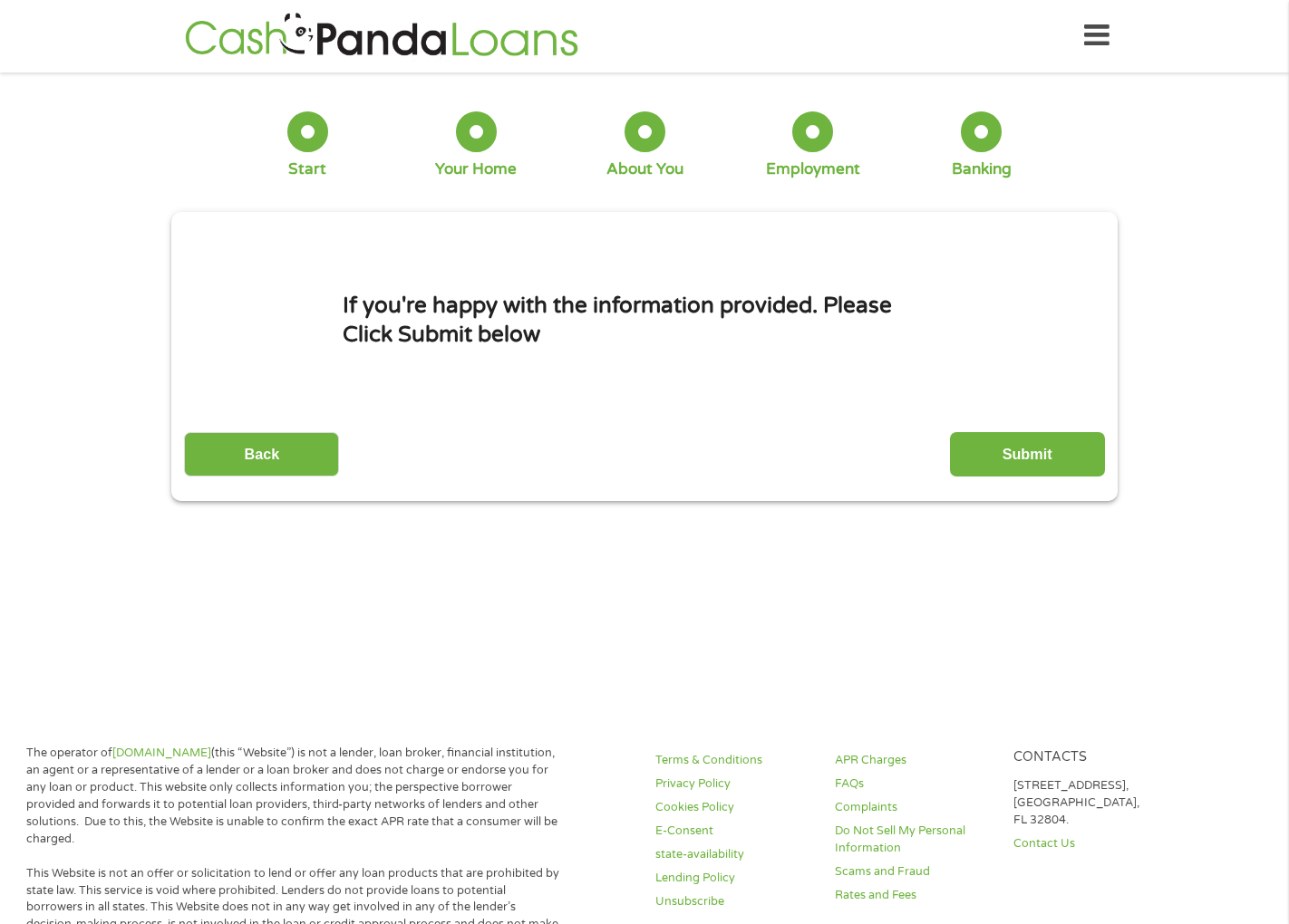
scroll to position [0, 0]
click at [1019, 458] on input "Submit" at bounding box center [1027, 455] width 155 height 45
